Goal: Task Accomplishment & Management: Use online tool/utility

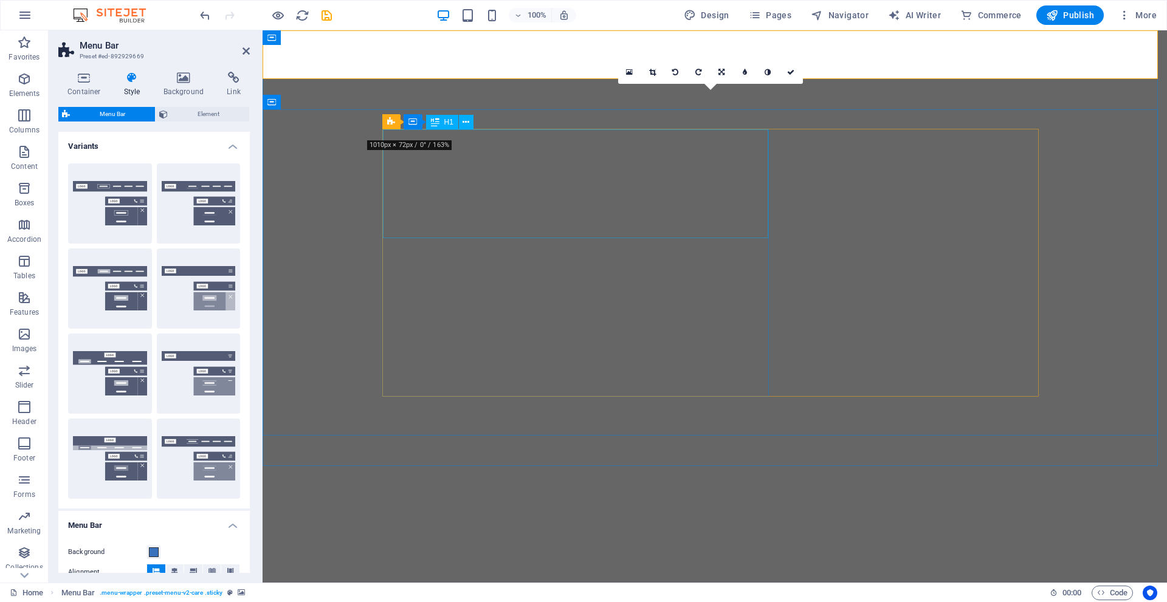
select select "rem"
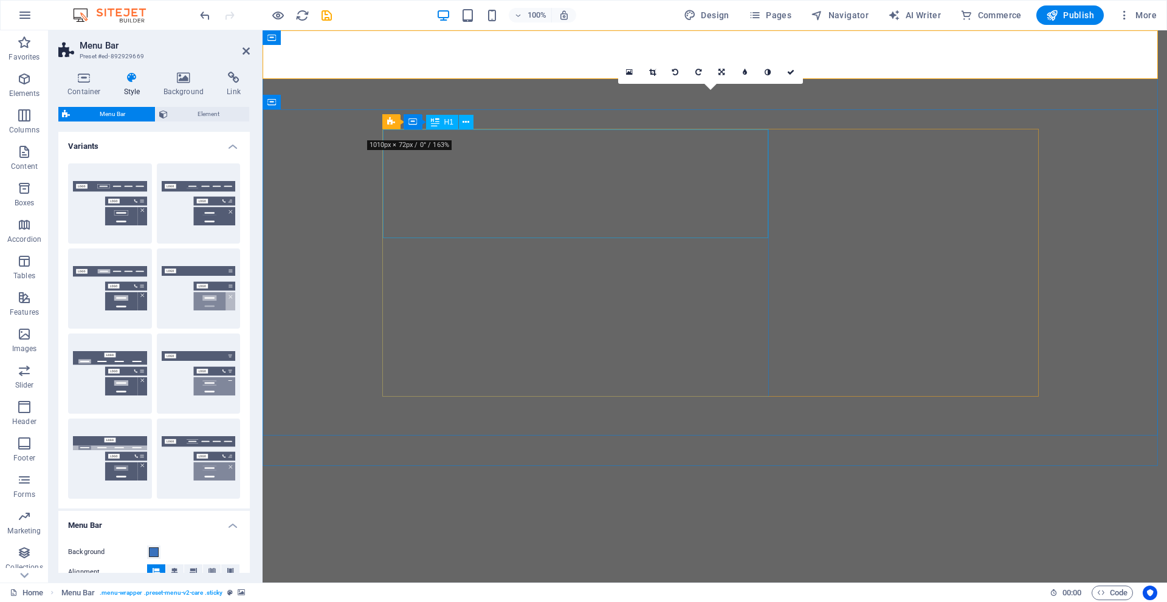
select select "rem"
select select "hover_border"
select select "px"
select select "rem"
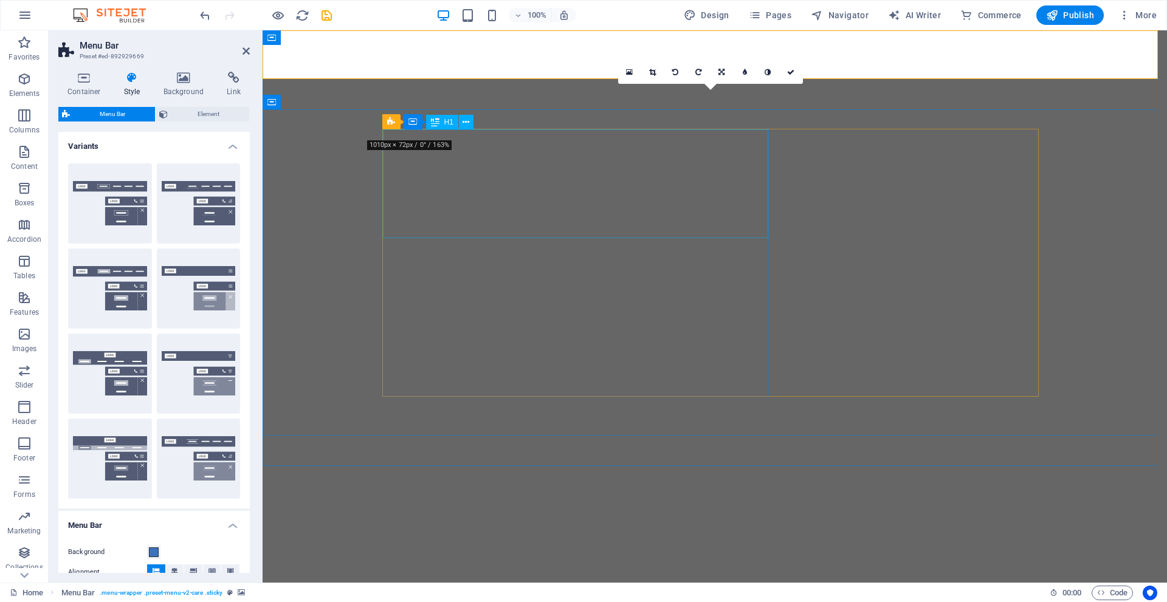
select select "rem"
select select
select select "px"
select select "%"
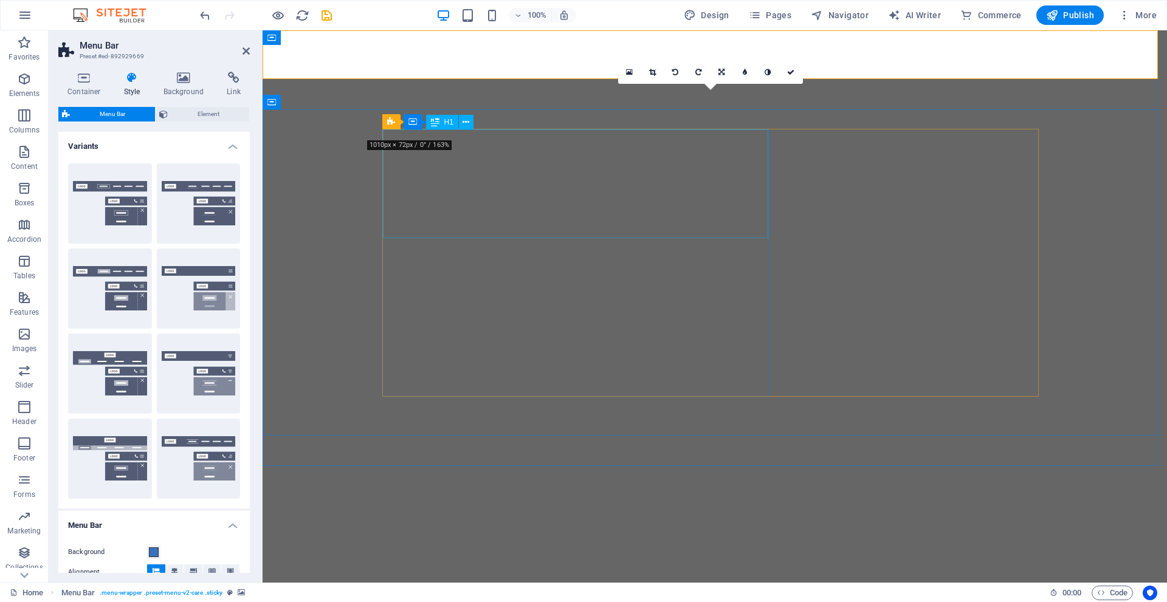
select select "rem"
select select "preset-menu-v2-no-margin"
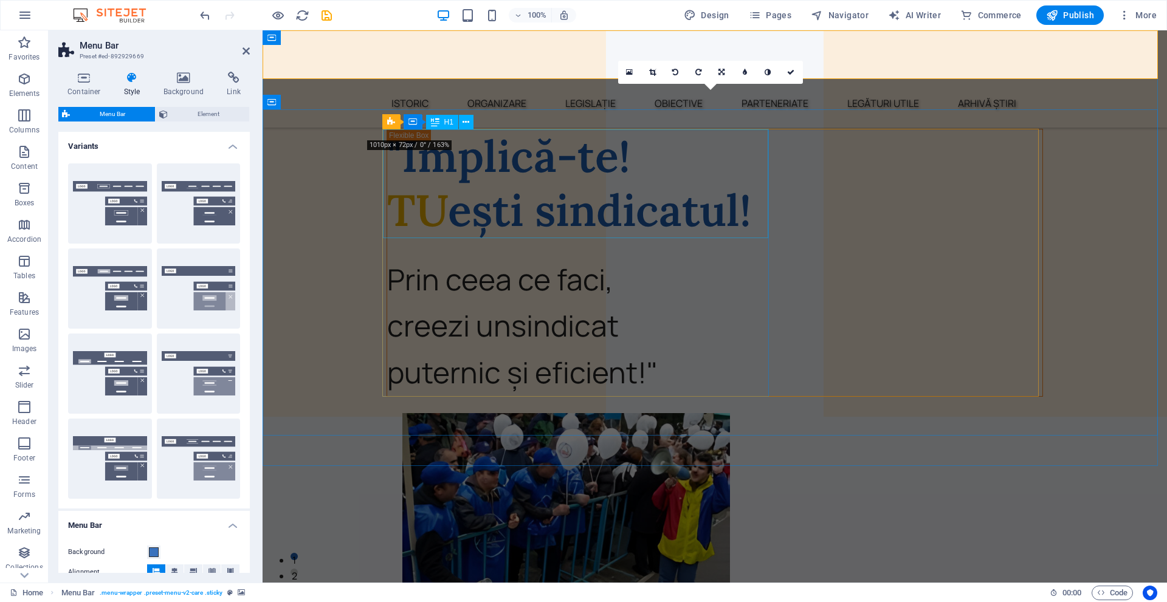
scroll to position [1111, 0]
